Goal: Find specific page/section

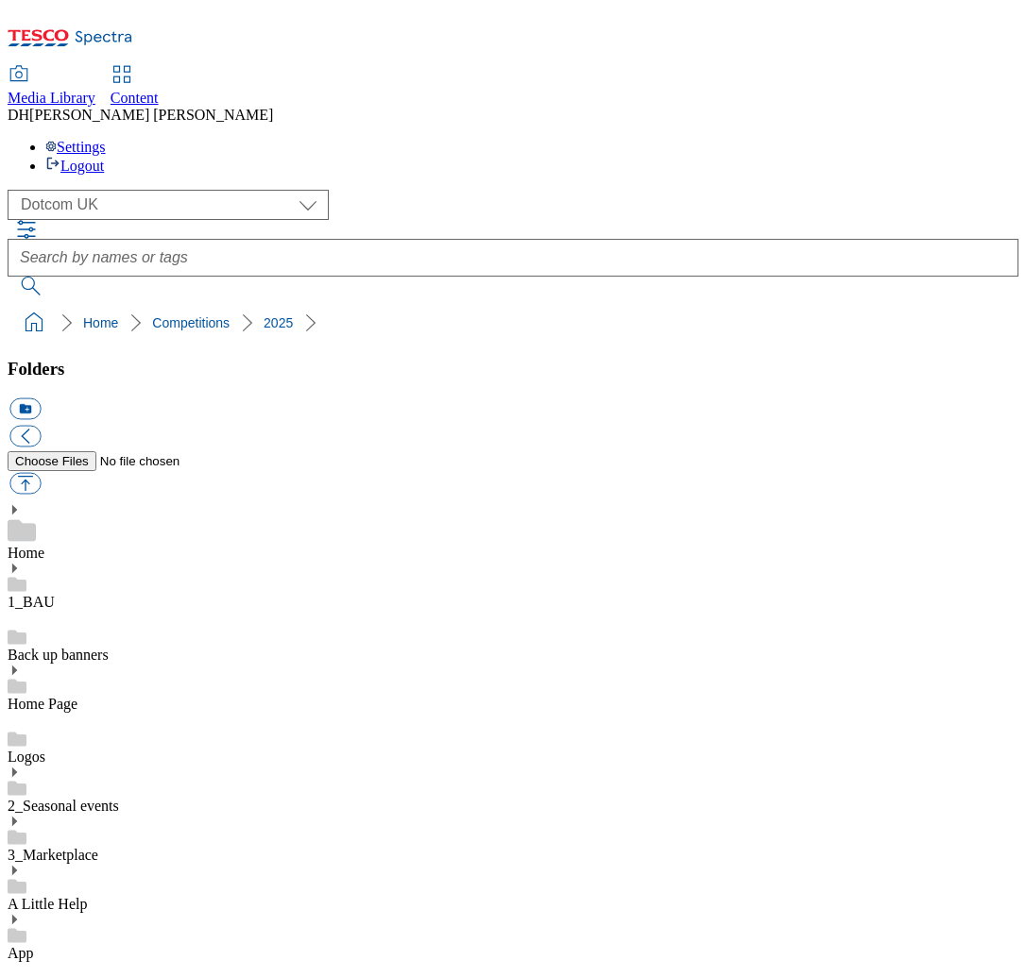
select select "flare-homepage"
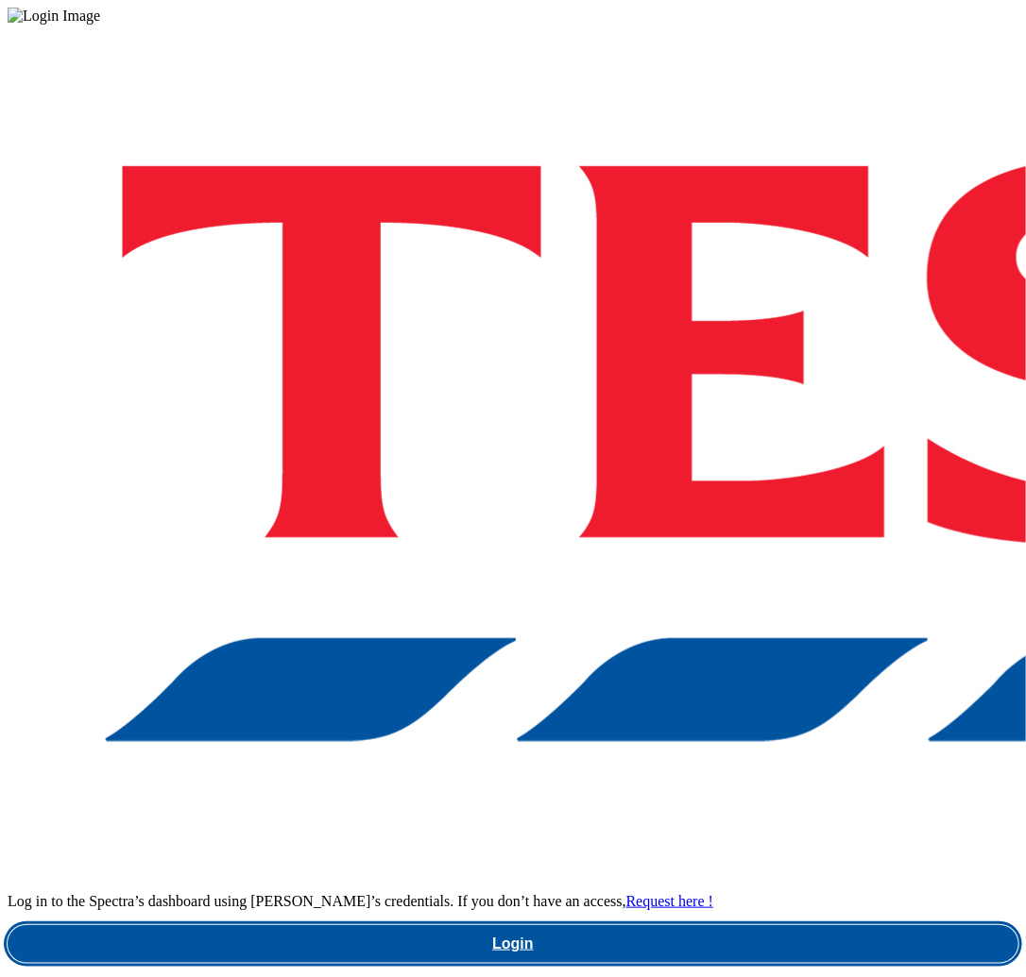
click at [686, 926] on link "Login" at bounding box center [513, 945] width 1011 height 38
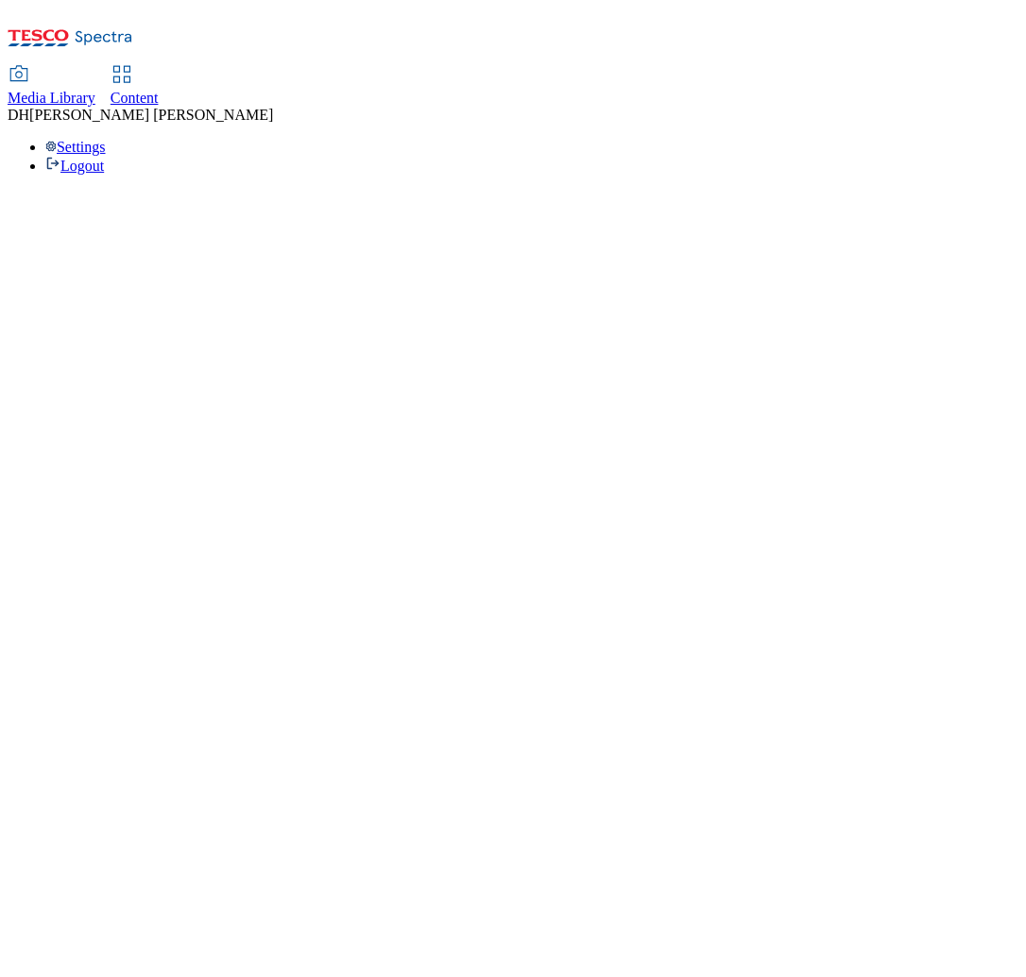
select select "flare-homepage"
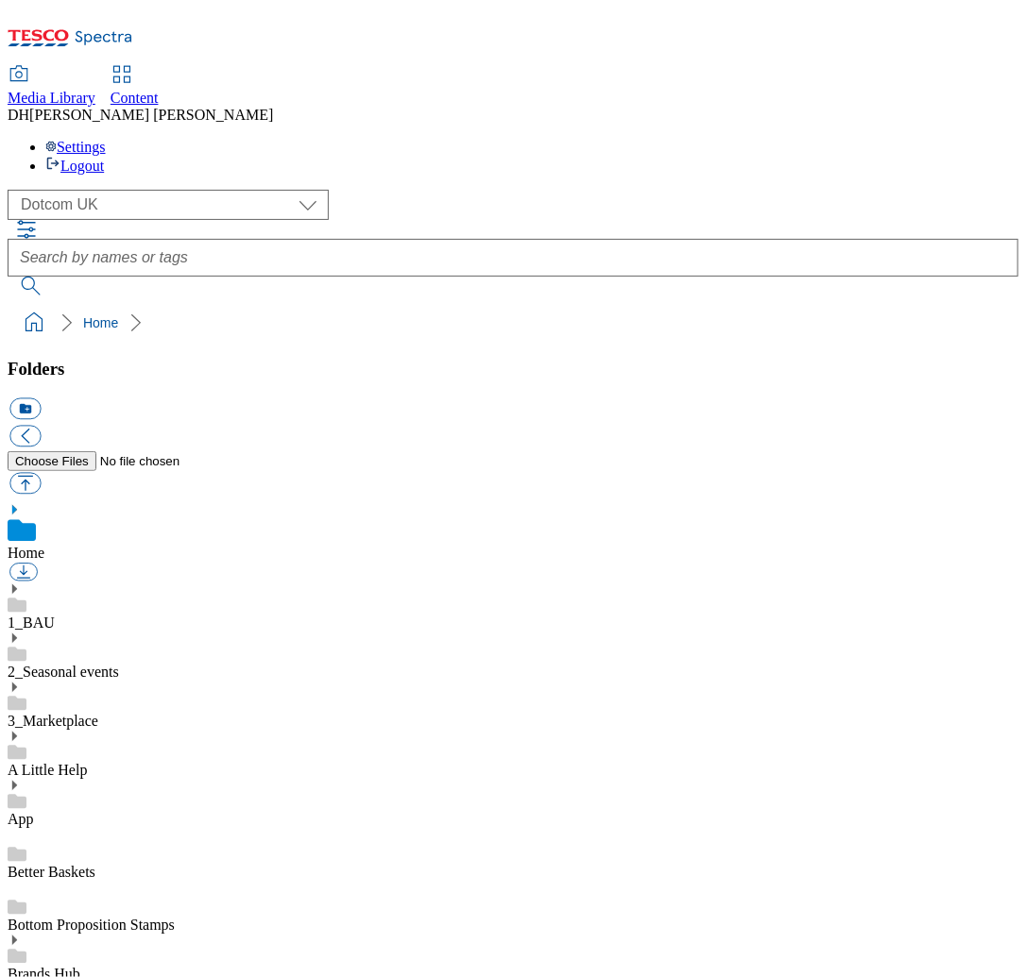
scroll to position [148, 0]
